Goal: Task Accomplishment & Management: Manage account settings

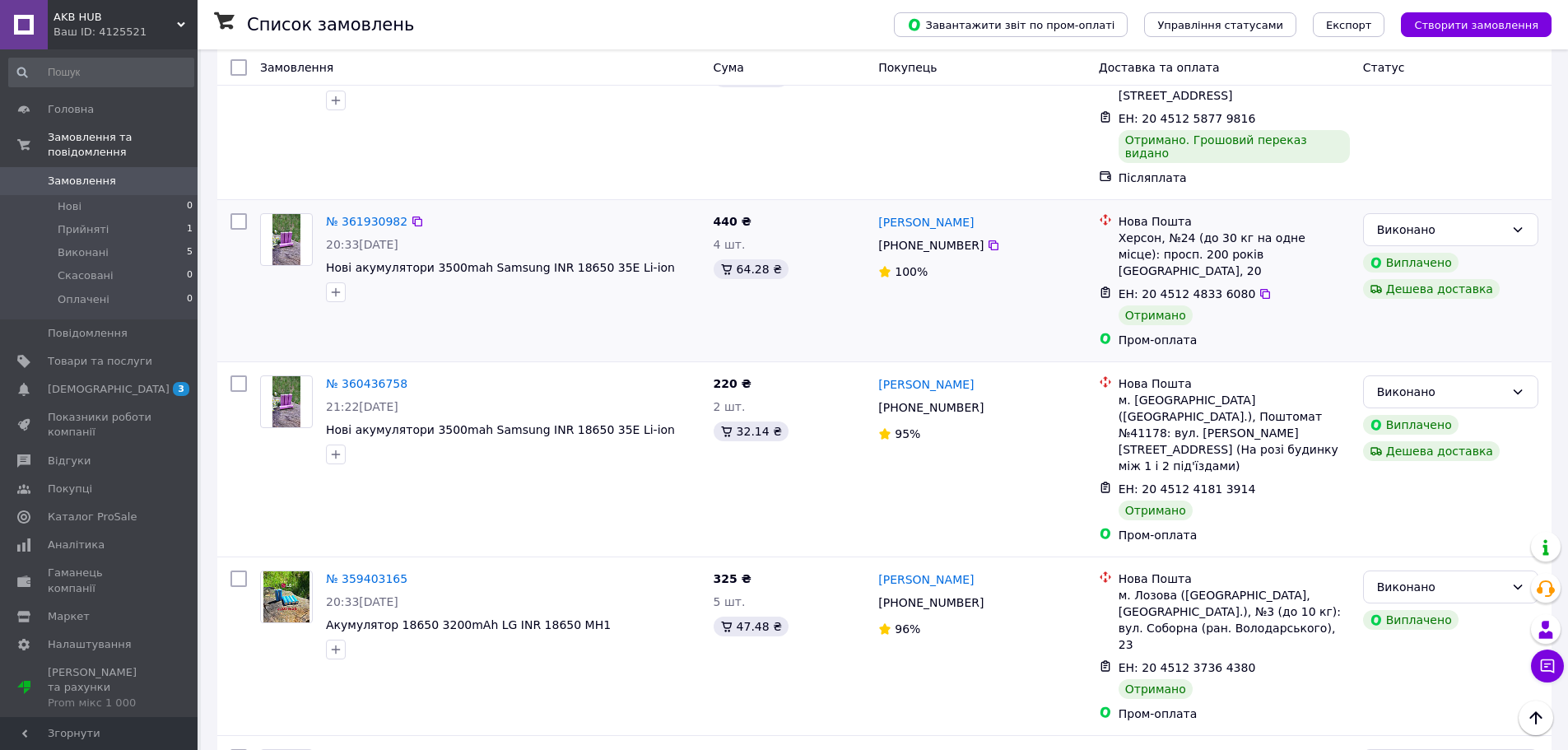
scroll to position [385, 0]
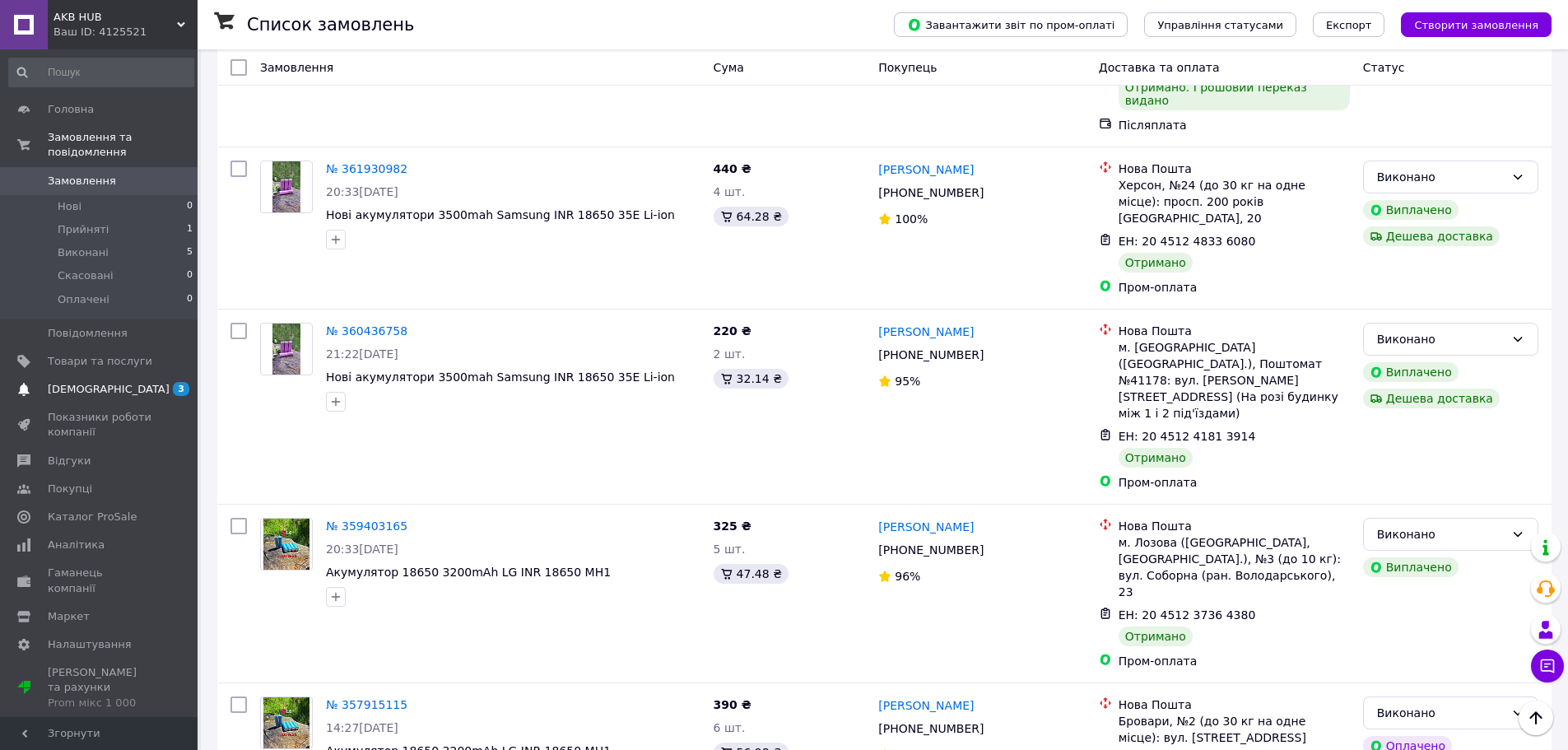
click at [149, 382] on span "[DEMOGRAPHIC_DATA]" at bounding box center [100, 389] width 105 height 14
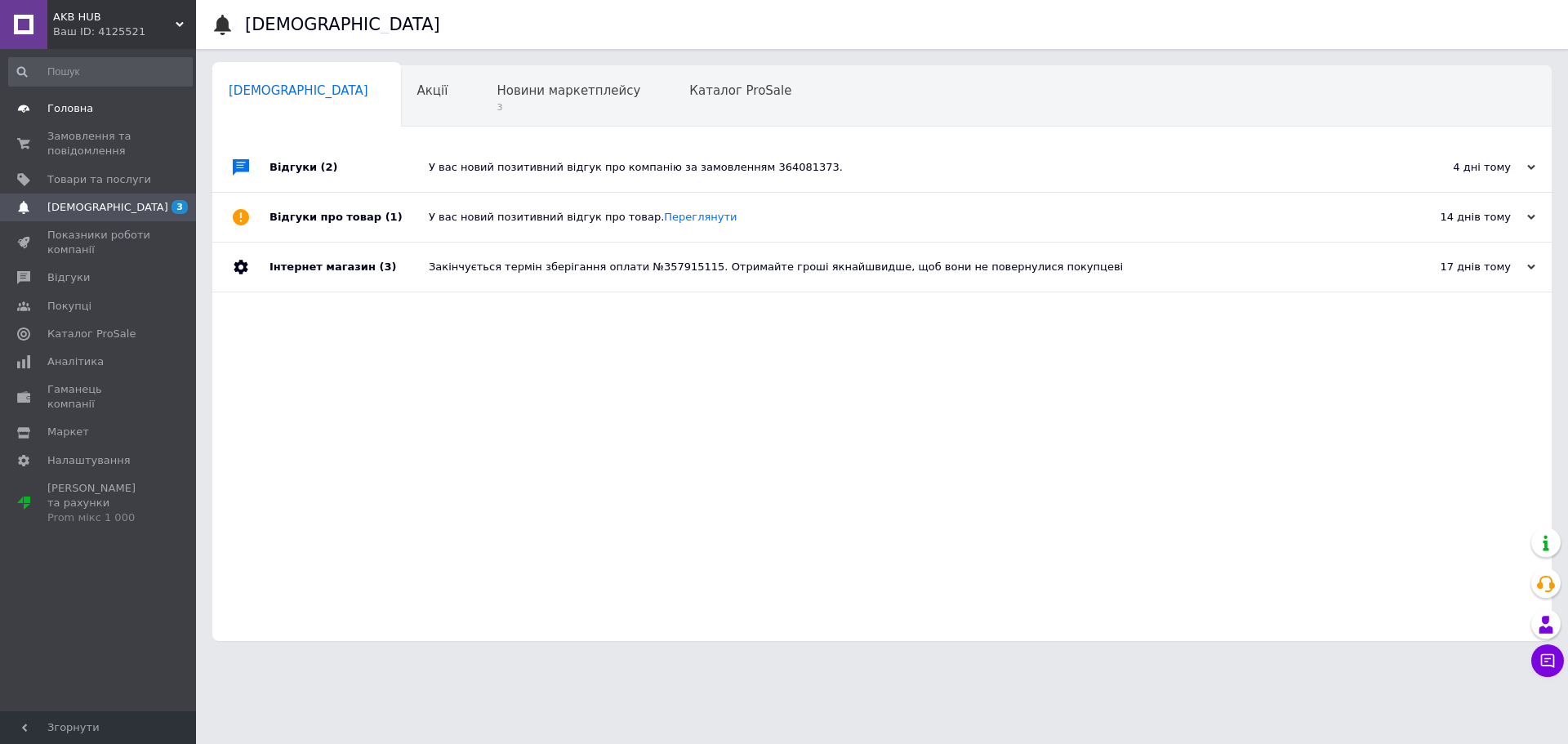
click at [95, 115] on span "Головна" at bounding box center [99, 108] width 104 height 14
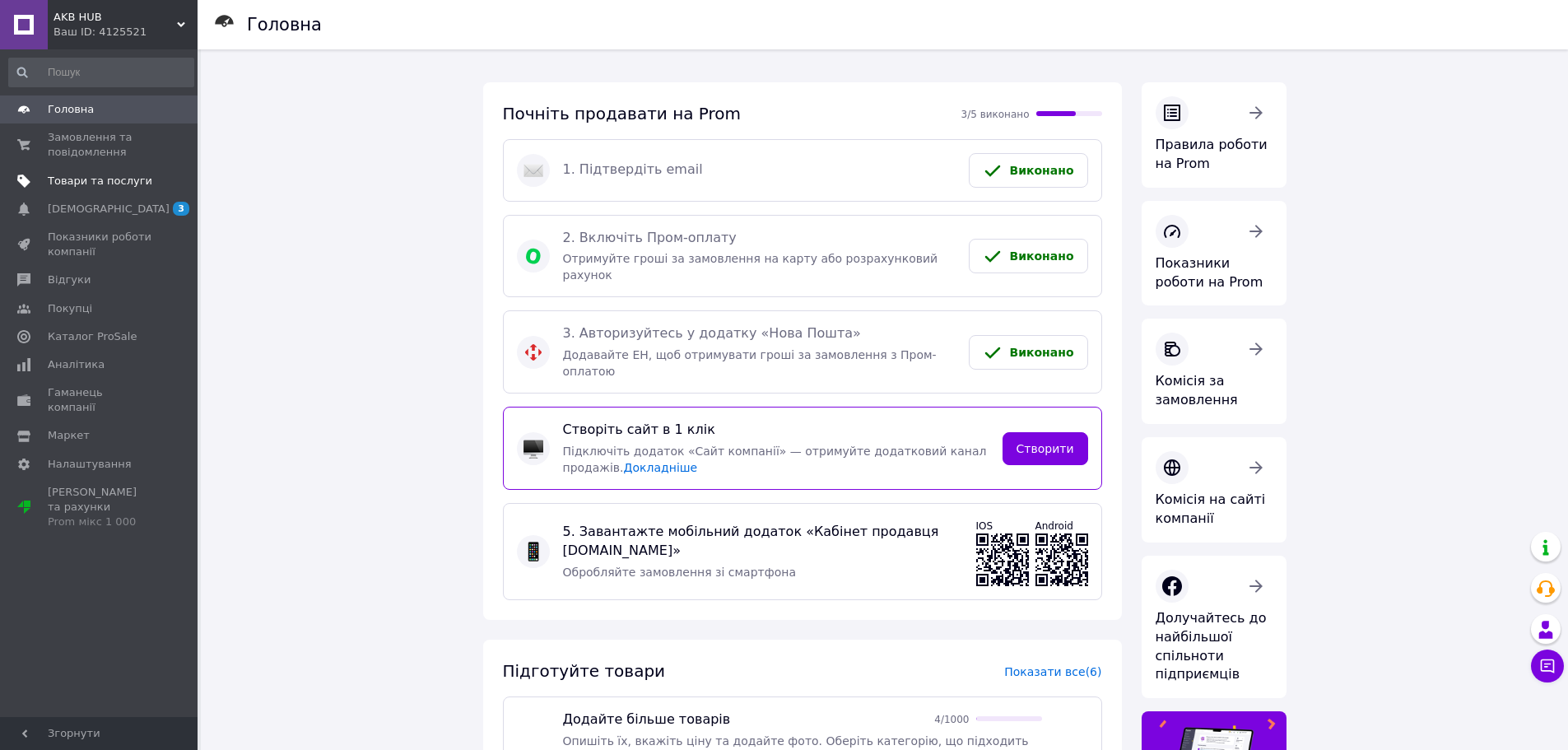
click at [96, 179] on span "Товари та послуги" at bounding box center [100, 180] width 105 height 14
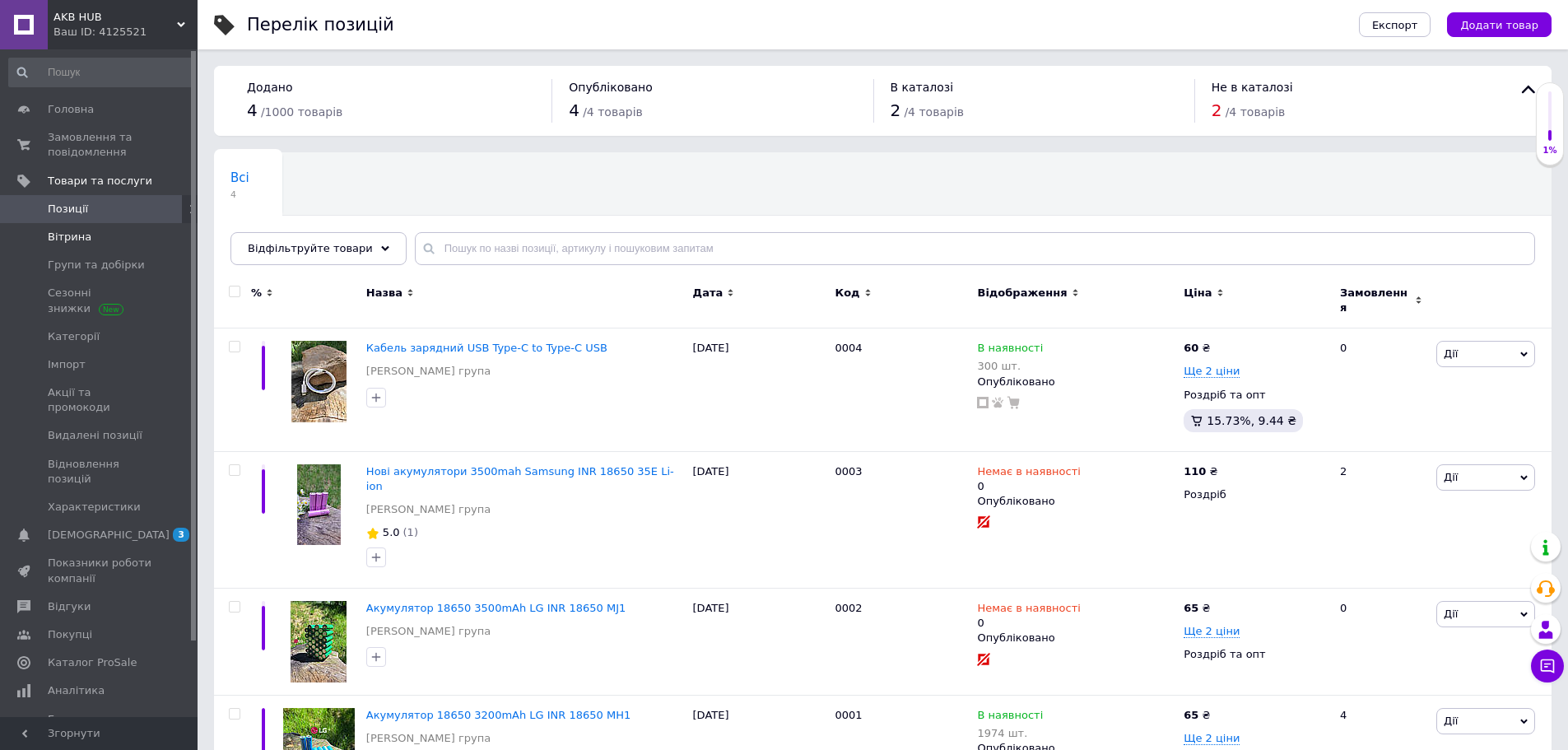
click at [109, 240] on span "Вітрина" at bounding box center [100, 237] width 105 height 14
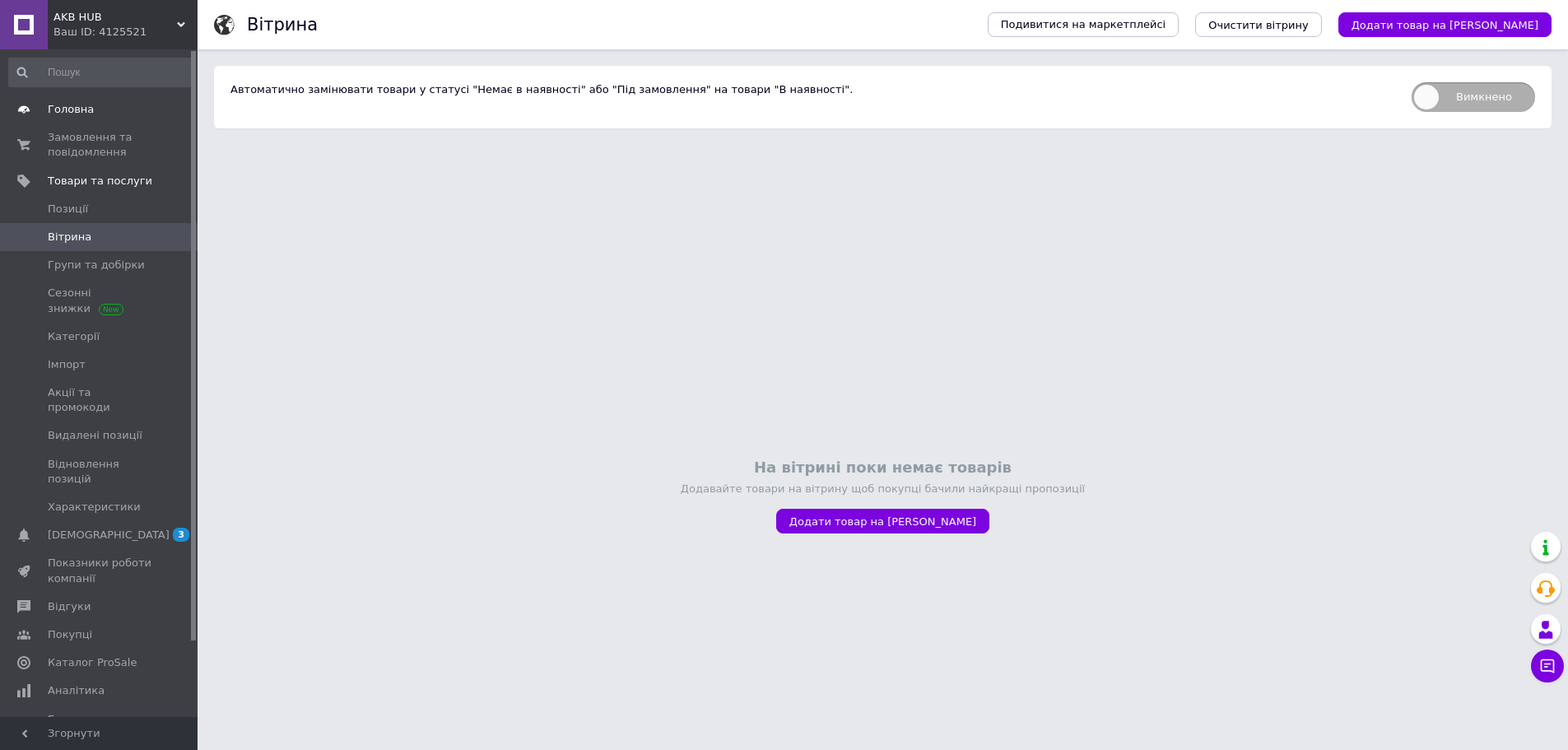
click at [101, 114] on span "Головна" at bounding box center [100, 109] width 105 height 14
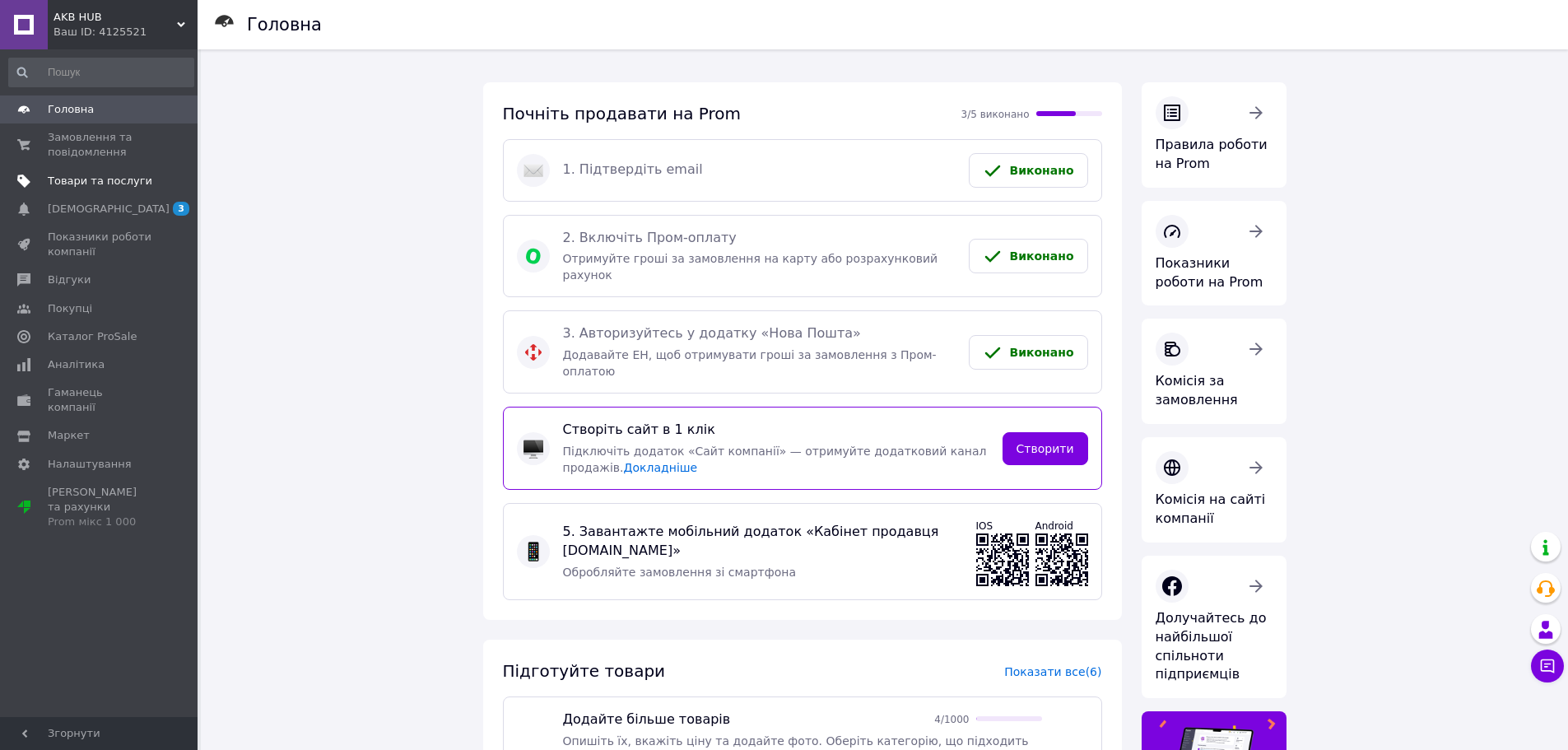
click at [104, 177] on span "Товари та послуги" at bounding box center [100, 180] width 105 height 14
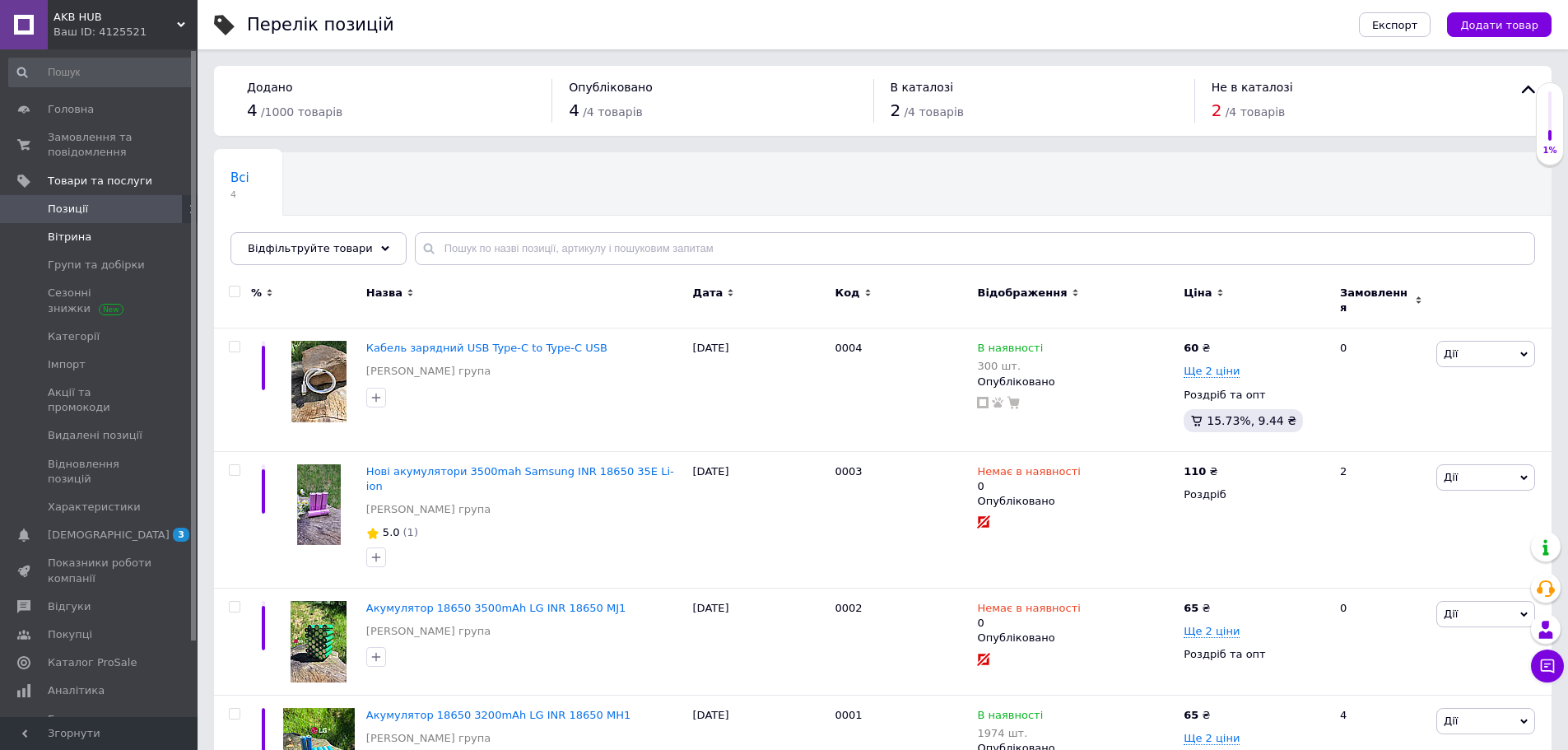
click at [86, 242] on span "Вітрина" at bounding box center [100, 237] width 105 height 14
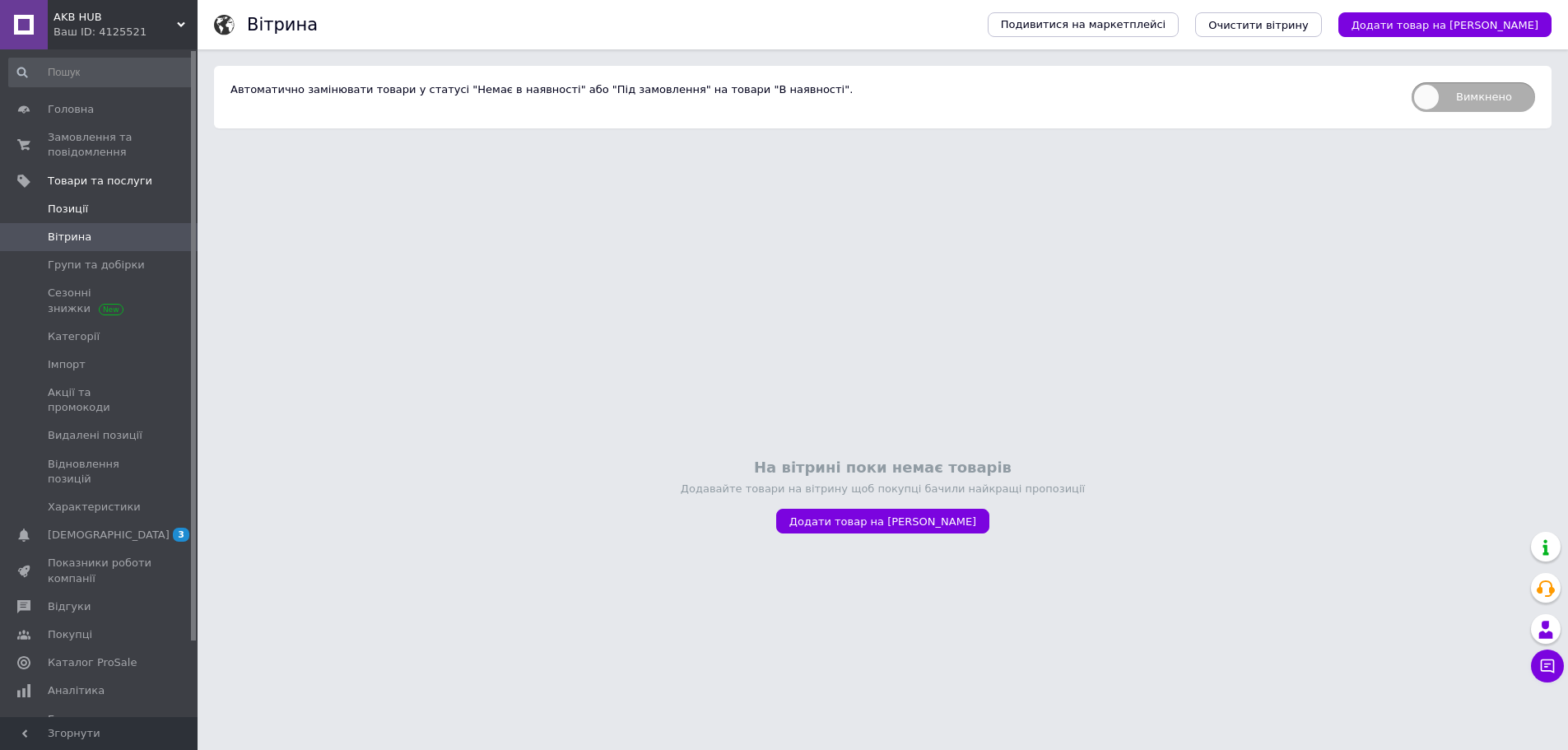
click at [96, 208] on span "Позиції" at bounding box center [100, 209] width 105 height 14
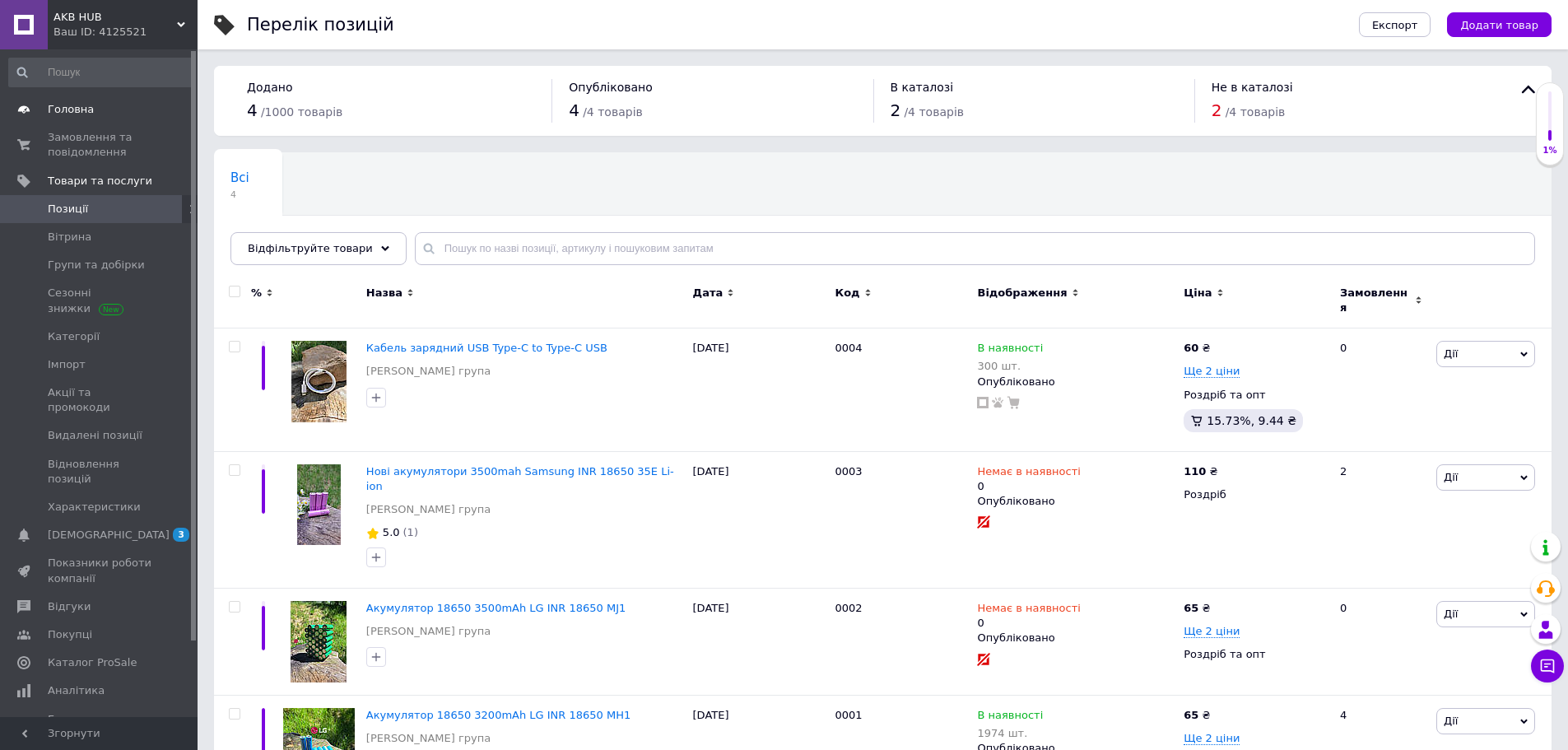
click at [81, 104] on span "Головна" at bounding box center [71, 109] width 46 height 14
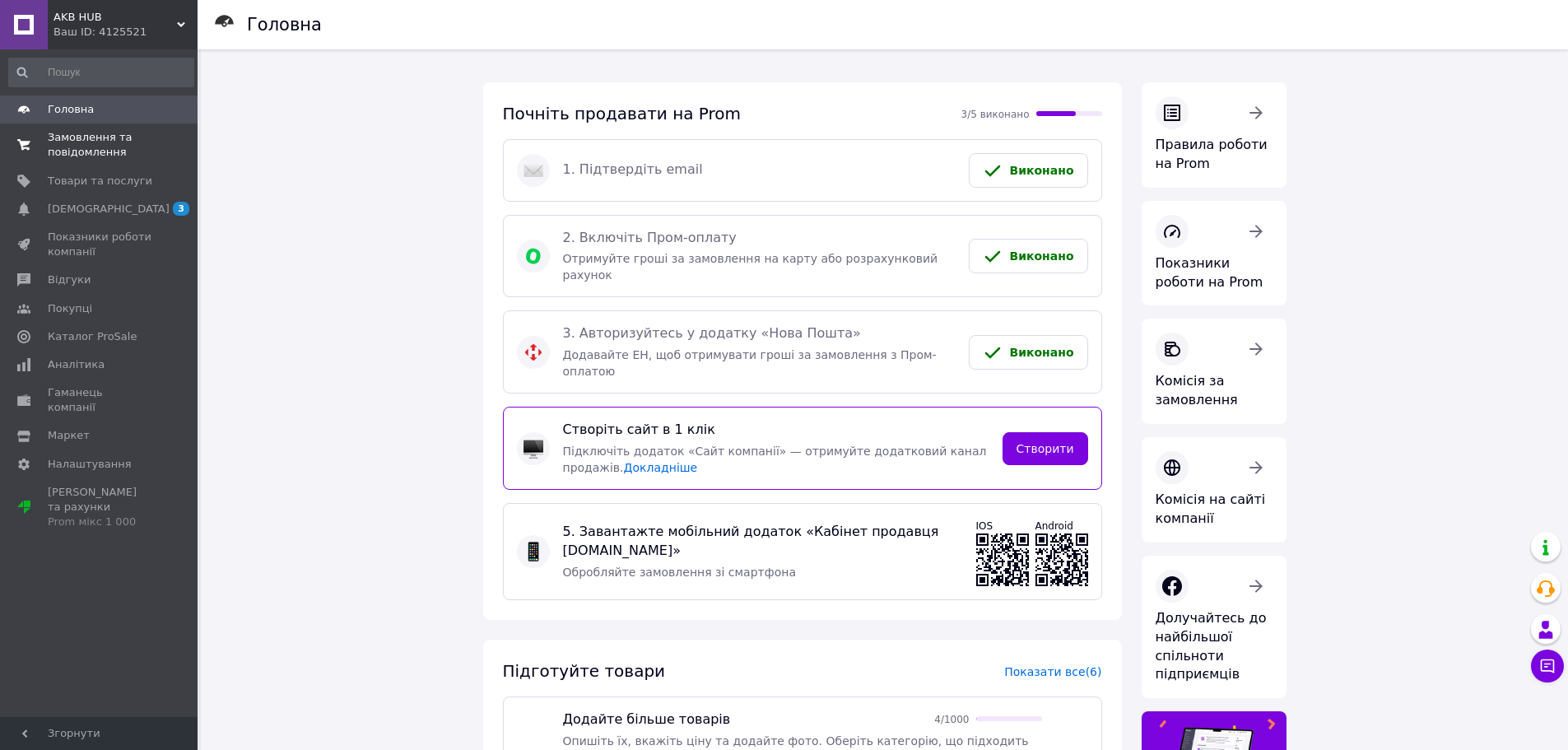
click at [90, 145] on span "Замовлення та повідомлення" at bounding box center [100, 144] width 105 height 30
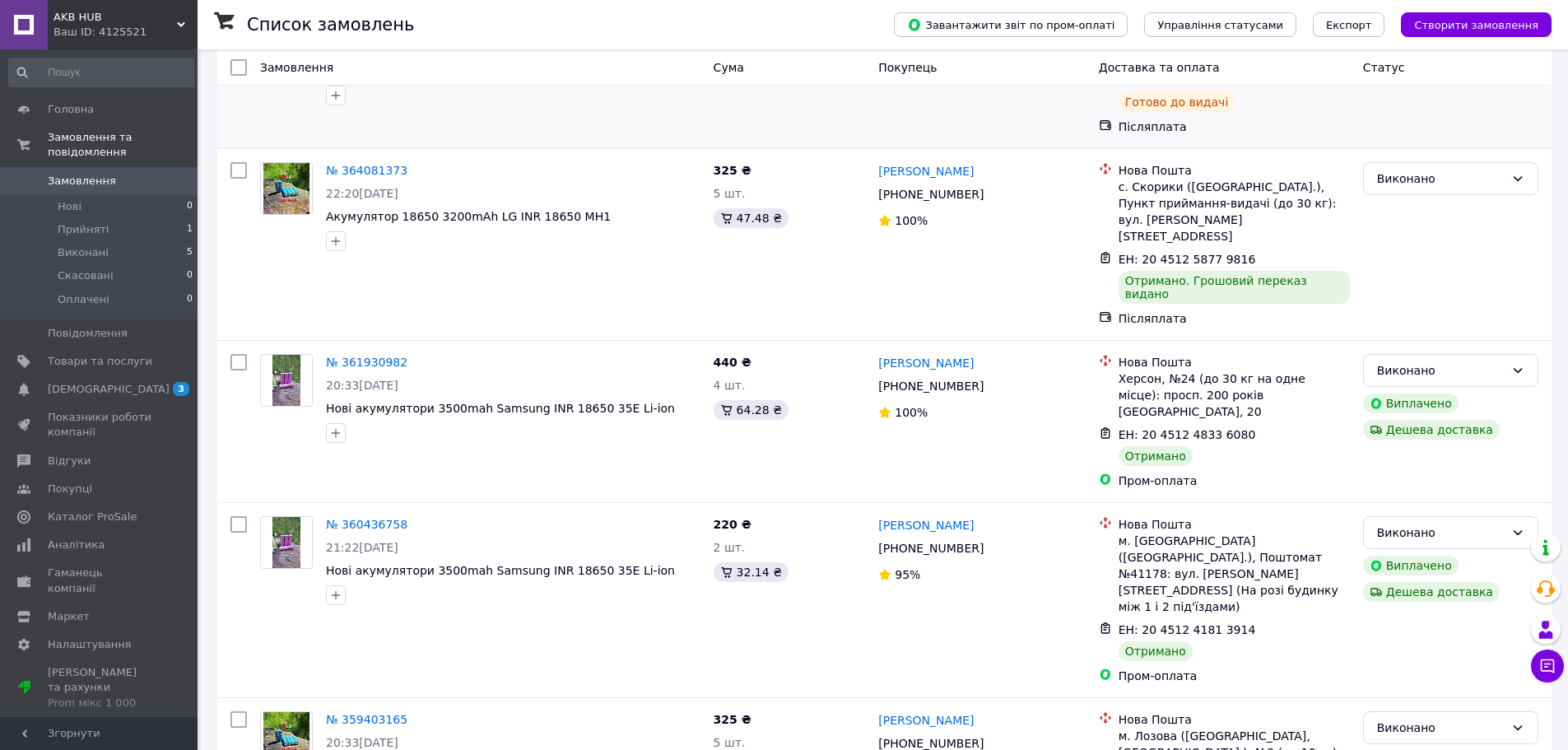
scroll to position [385, 0]
